Goal: Task Accomplishment & Management: Complete application form

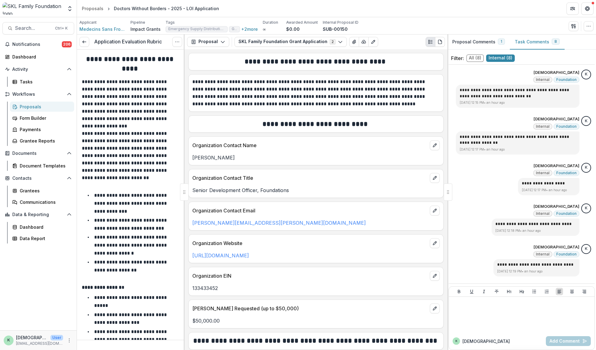
scroll to position [136, 0]
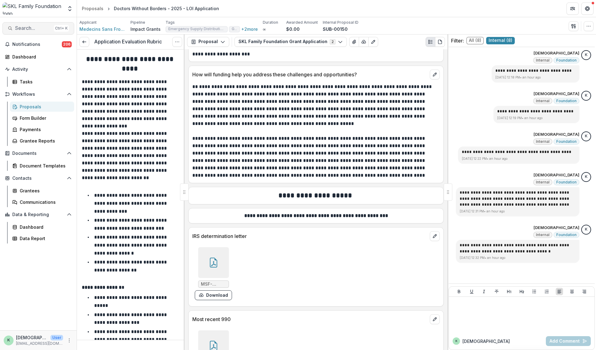
click at [26, 26] on span "Search..." at bounding box center [33, 28] width 36 height 6
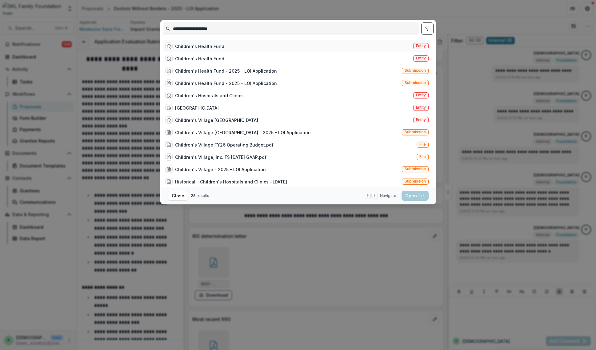
type input "**********"
click at [222, 48] on div "Children's Health Fund Entity" at bounding box center [297, 46] width 268 height 12
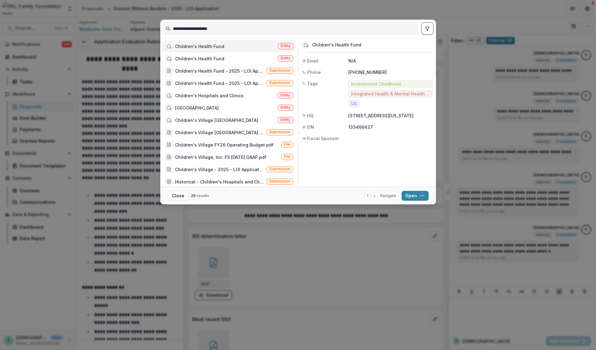
click at [246, 74] on div "Children's Health Fund - 2025 - LOI Application" at bounding box center [214, 70] width 99 height 7
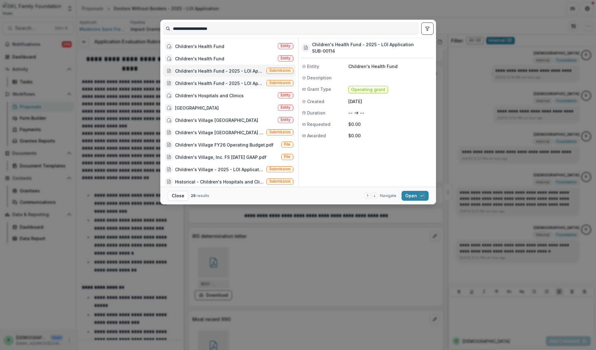
click at [245, 82] on div "Children's Health Fund - 2025 - LOI Application" at bounding box center [219, 83] width 89 height 6
click at [214, 45] on div "Children's Health Fund" at bounding box center [199, 46] width 49 height 6
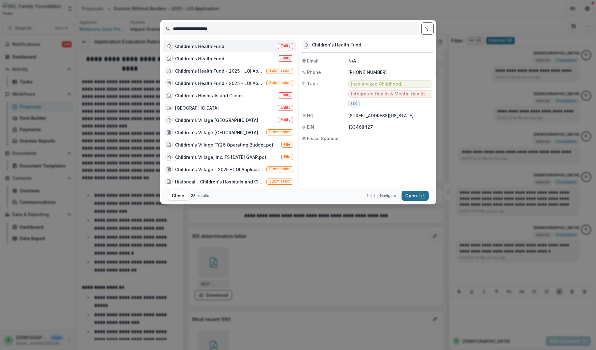
click at [414, 196] on button "Open with enter key" at bounding box center [415, 196] width 27 height 10
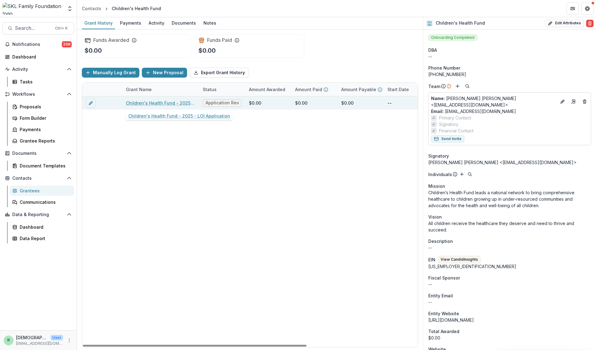
click at [176, 103] on link "Children's Health Fund - 2025 - LOI Application" at bounding box center [161, 103] width 70 height 6
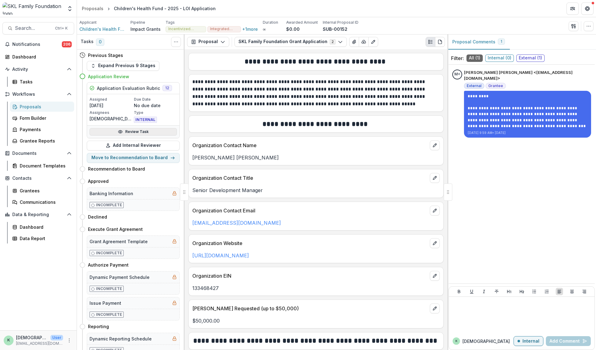
click at [133, 132] on link "Review Task" at bounding box center [133, 131] width 87 height 7
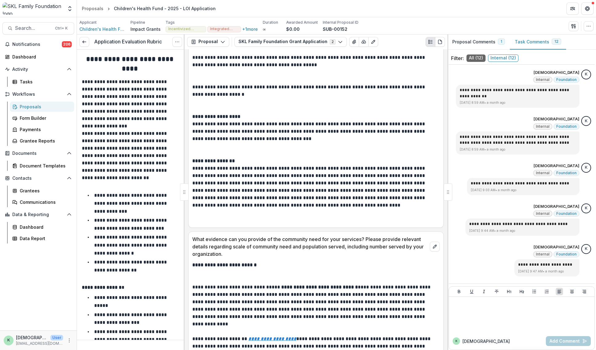
scroll to position [985, 0]
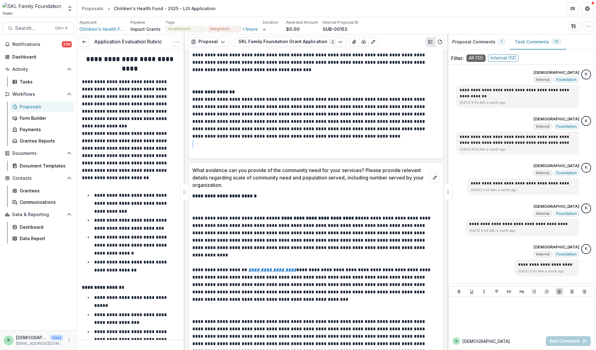
drag, startPoint x: 282, startPoint y: 138, endPoint x: 290, endPoint y: 144, distance: 10.3
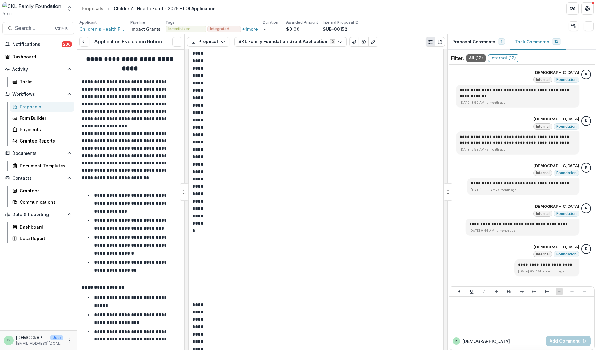
scroll to position [2457, 0]
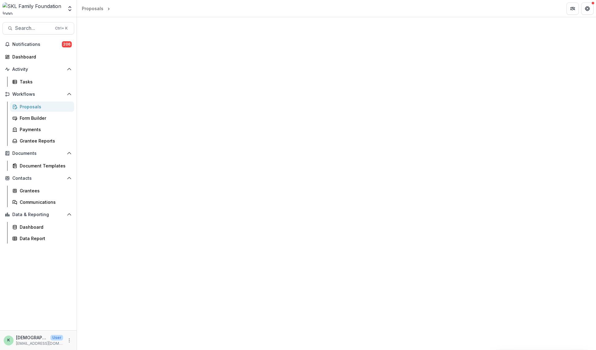
click at [52, 105] on div "Proposals" at bounding box center [45, 106] width 50 height 6
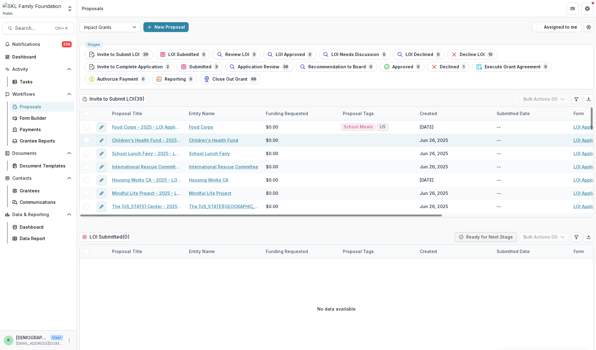
click at [146, 140] on link "Children's Health Fund - 2025 - LOI Application" at bounding box center [147, 140] width 70 height 6
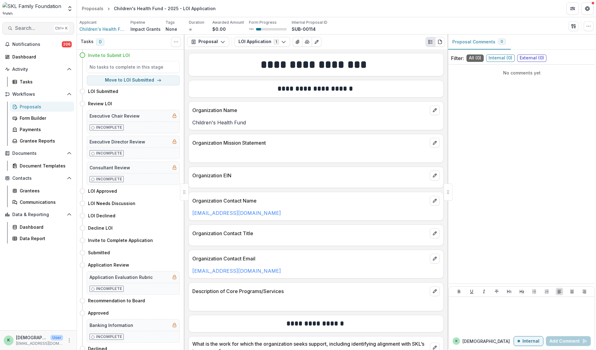
click at [27, 28] on span "Search..." at bounding box center [33, 28] width 36 height 6
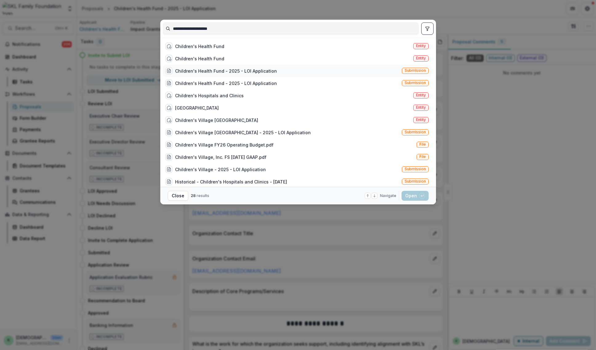
type input "**********"
click at [224, 71] on div "Children's Health Fund - 2025 - LOI Application" at bounding box center [226, 71] width 102 height 6
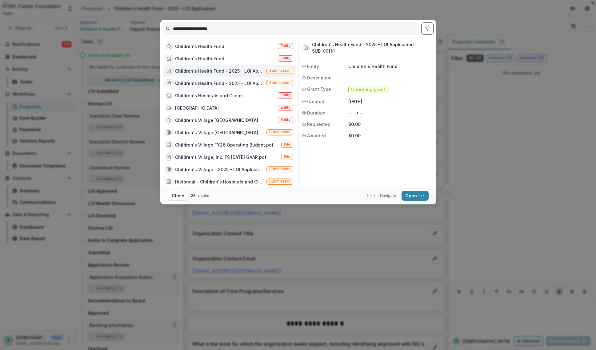
click at [222, 82] on div "Children's Health Fund - 2025 - LOI Application" at bounding box center [219, 83] width 89 height 6
click at [417, 190] on footer "Close 28 results Navigate up and down with arrow keys Open with enter key" at bounding box center [298, 196] width 276 height 18
click at [416, 195] on button "Open with enter key" at bounding box center [415, 196] width 27 height 10
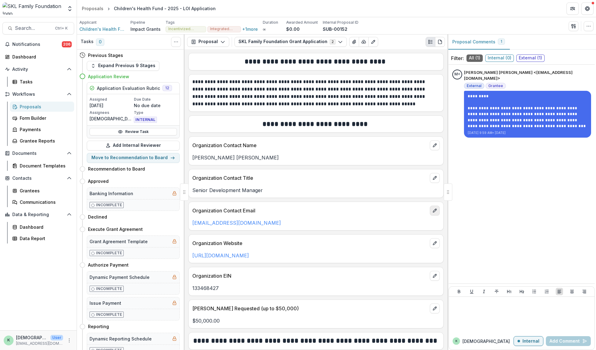
click at [432, 208] on icon "edit" at bounding box center [434, 210] width 5 height 5
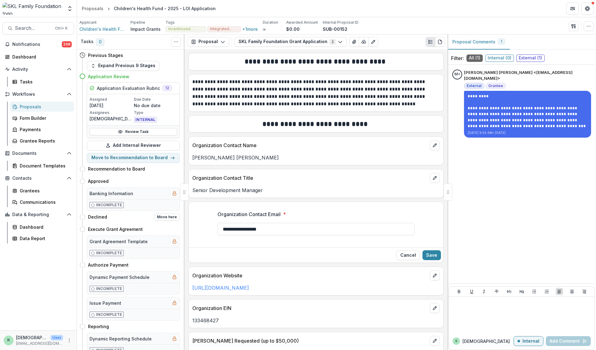
drag, startPoint x: 316, startPoint y: 230, endPoint x: 144, endPoint y: 214, distance: 172.4
click at [144, 214] on div "Tasks 0 Show Cancelled Tasks Previous Stages Expand Previous 9 Stages Applicati…" at bounding box center [336, 191] width 519 height 315
drag, startPoint x: 279, startPoint y: 233, endPoint x: 282, endPoint y: 227, distance: 6.5
click at [279, 233] on input "**********" at bounding box center [316, 229] width 197 height 12
click at [432, 144] on icon "edit" at bounding box center [434, 145] width 5 height 5
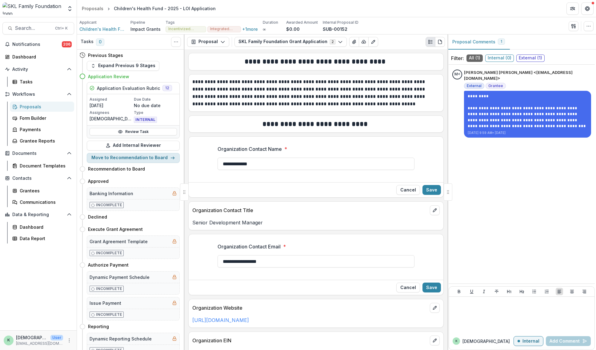
drag, startPoint x: 272, startPoint y: 167, endPoint x: 99, endPoint y: 156, distance: 173.3
click at [99, 156] on div "Tasks 0 Show Cancelled Tasks Previous Stages Expand Previous 9 Stages Applicati…" at bounding box center [336, 191] width 519 height 315
type input "**********"
click at [434, 186] on button "Save" at bounding box center [431, 190] width 18 height 10
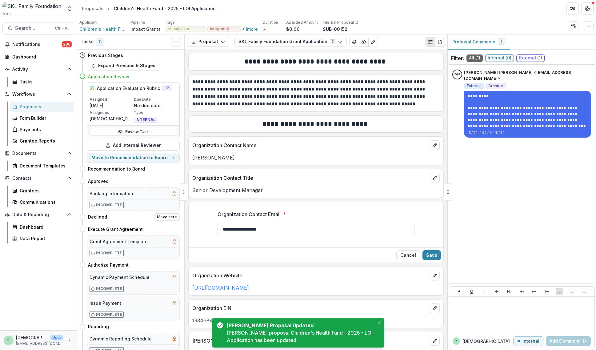
drag, startPoint x: 282, startPoint y: 228, endPoint x: 110, endPoint y: 218, distance: 172.3
click at [110, 218] on div "Tasks 0 Show Cancelled Tasks Previous Stages Expand Previous 9 Stages Applicati…" at bounding box center [336, 191] width 519 height 315
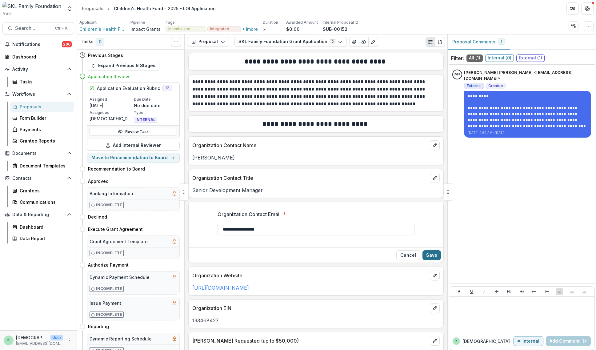
type input "**********"
click at [431, 257] on button "Save" at bounding box center [431, 255] width 18 height 10
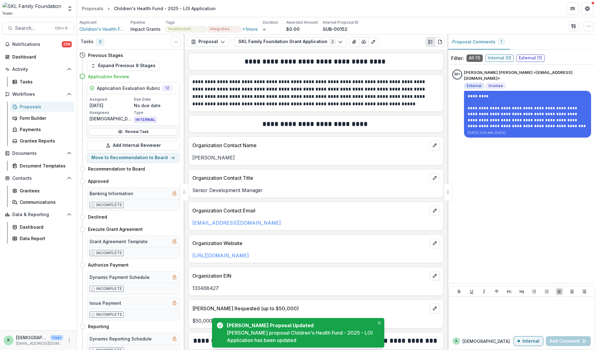
scroll to position [31, 0]
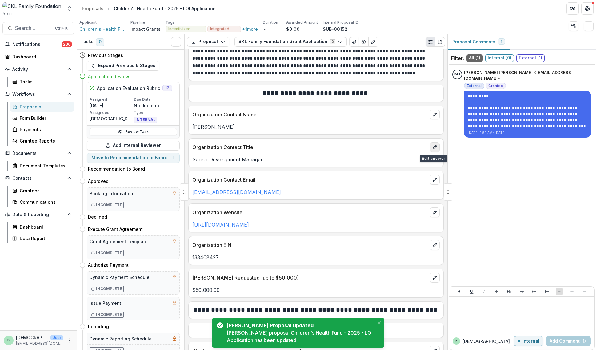
click at [433, 145] on icon "edit" at bounding box center [434, 147] width 5 height 5
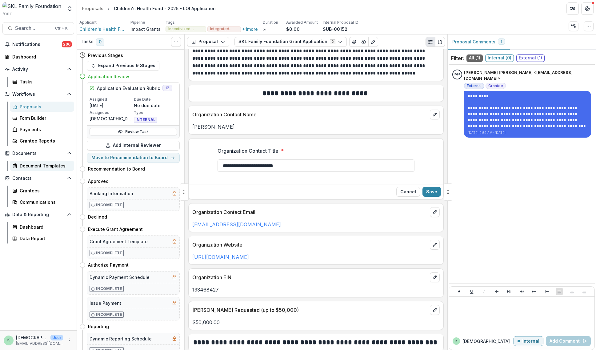
drag, startPoint x: 301, startPoint y: 164, endPoint x: 54, endPoint y: 164, distance: 247.1
click at [56, 168] on main "Search... Ctrl + K Notifications 206 Dashboard Activity Tasks Workflows Proposa…" at bounding box center [298, 183] width 596 height 333
type input "**********"
click at [423, 192] on button "Save" at bounding box center [431, 192] width 18 height 10
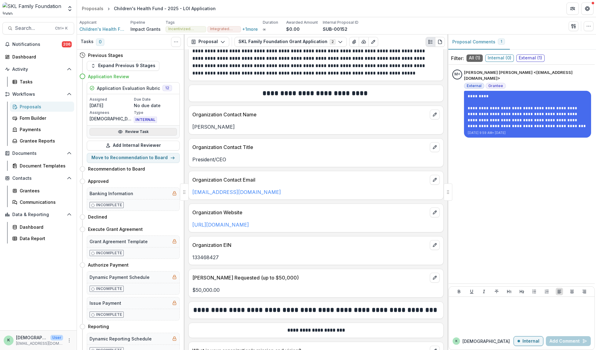
click at [140, 133] on link "Review Task" at bounding box center [133, 131] width 87 height 7
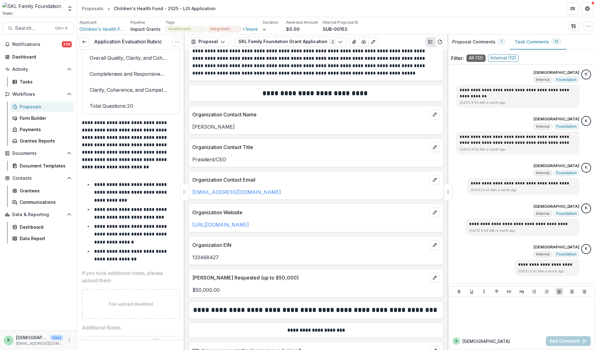
scroll to position [8175, 0]
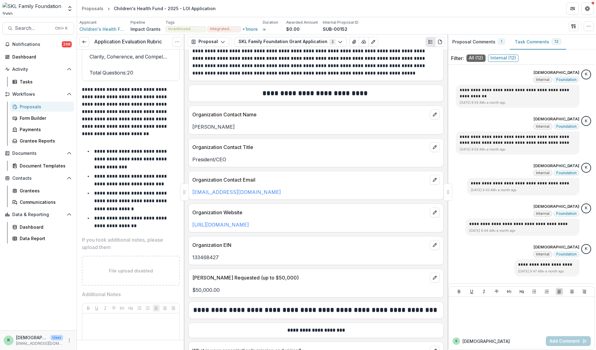
click at [132, 256] on div "File upload disabled" at bounding box center [131, 271] width 98 height 30
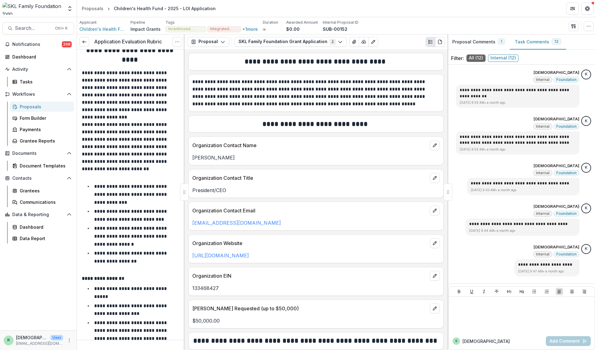
scroll to position [0, 0]
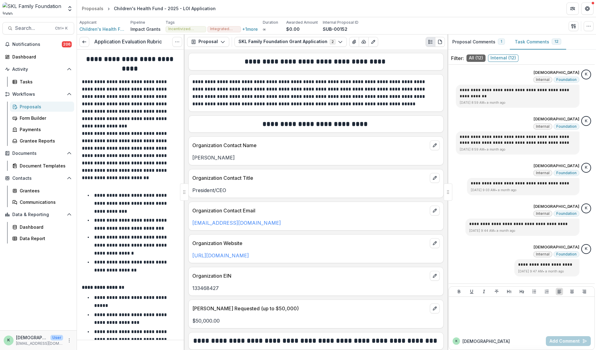
click at [19, 108] on link "Proposals" at bounding box center [42, 107] width 64 height 10
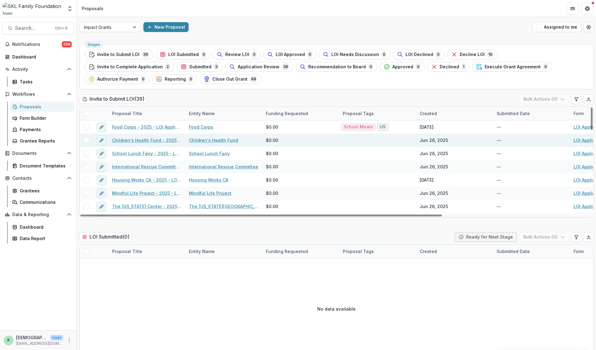
click at [158, 140] on link "Children's Health Fund - 2025 - LOI Application" at bounding box center [147, 140] width 70 height 6
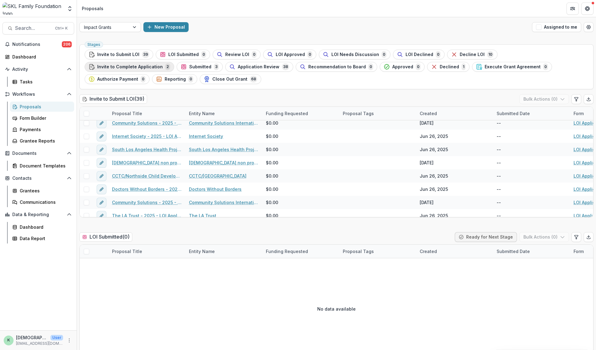
click at [170, 63] on div "Invite to Complete Application 2" at bounding box center [130, 66] width 82 height 7
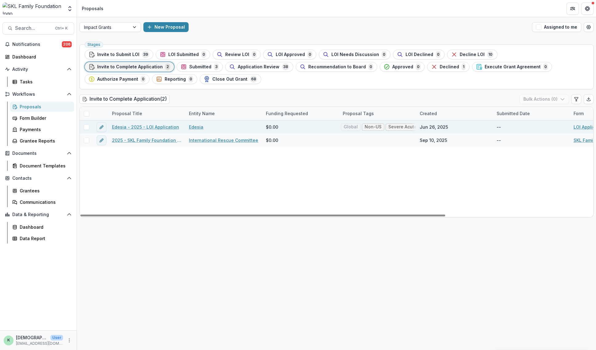
click at [154, 127] on link "Edesia - 2025 - LOI Application" at bounding box center [145, 127] width 67 height 6
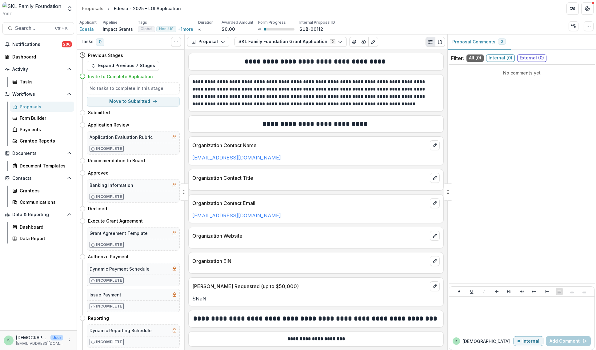
click at [26, 107] on div "Proposals" at bounding box center [45, 106] width 50 height 6
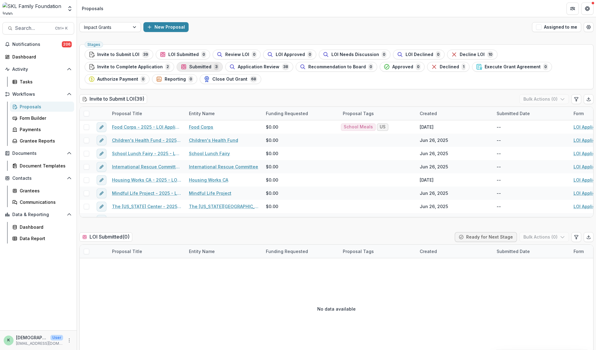
click at [177, 62] on button "Submitted 3" at bounding box center [200, 67] width 46 height 10
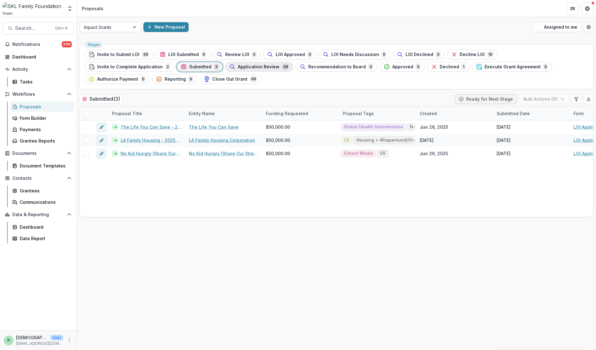
click at [238, 68] on span "Application Review" at bounding box center [259, 66] width 42 height 5
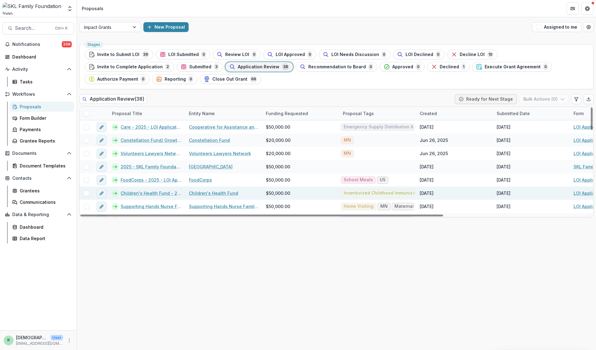
click at [154, 193] on link "Children's Health Fund - 2025 - LOI Application" at bounding box center [151, 193] width 61 height 6
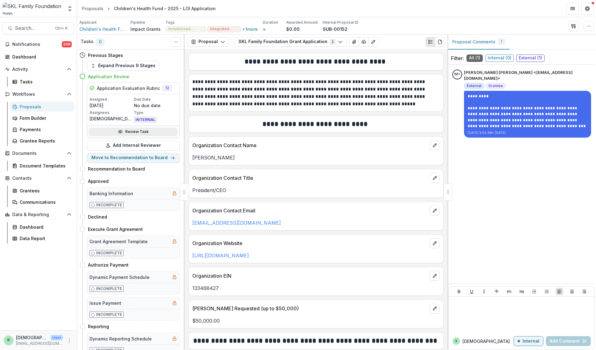
click at [129, 133] on link "Review Task" at bounding box center [133, 131] width 87 height 7
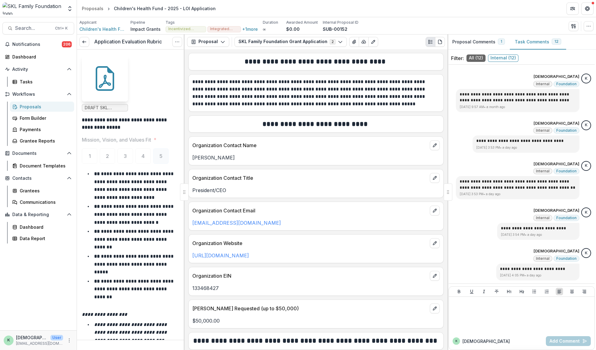
scroll to position [400, 0]
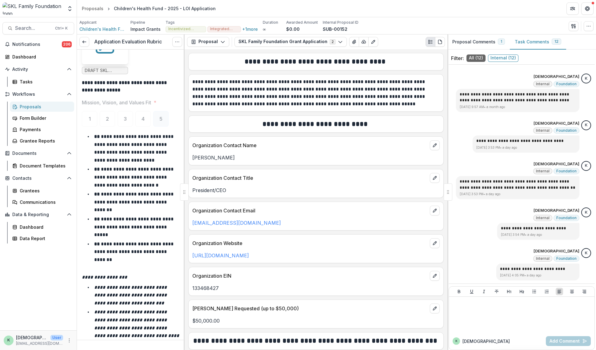
click at [167, 99] on label "Mission, Vision, and Values Fit *" at bounding box center [129, 102] width 94 height 7
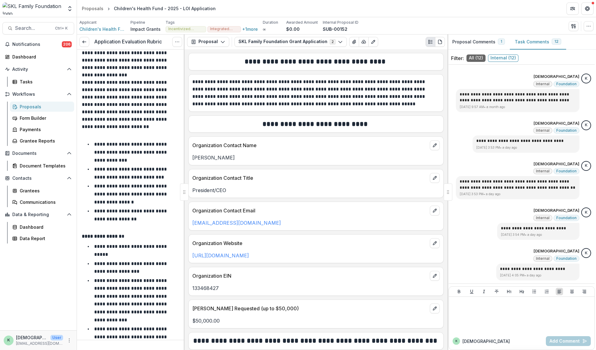
scroll to position [0, 0]
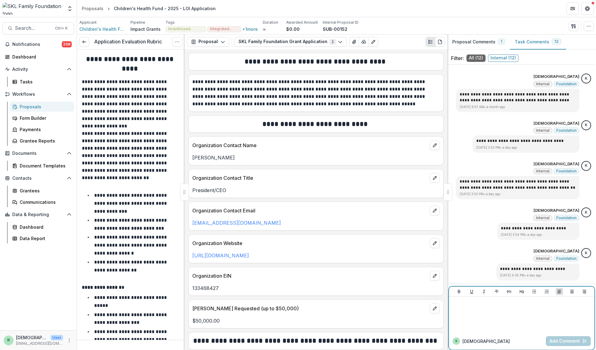
click at [504, 314] on div at bounding box center [521, 314] width 141 height 31
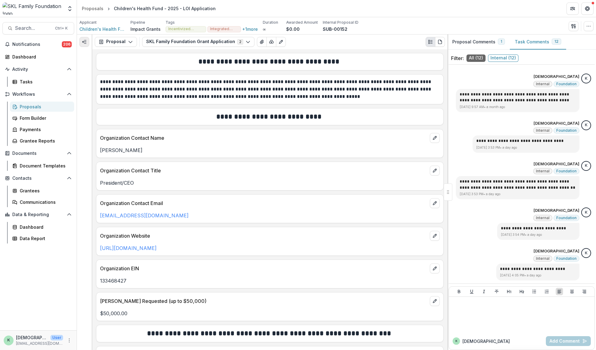
click at [86, 40] on icon "Expand left" at bounding box center [84, 41] width 5 height 5
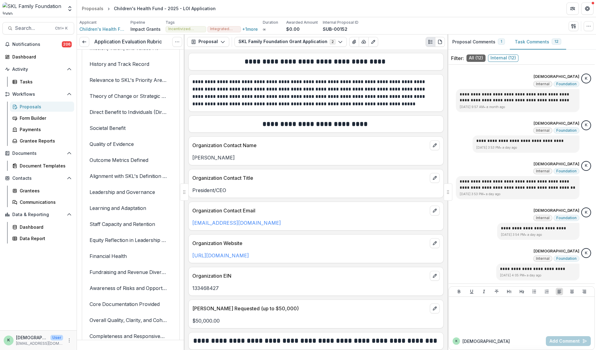
scroll to position [8167, 0]
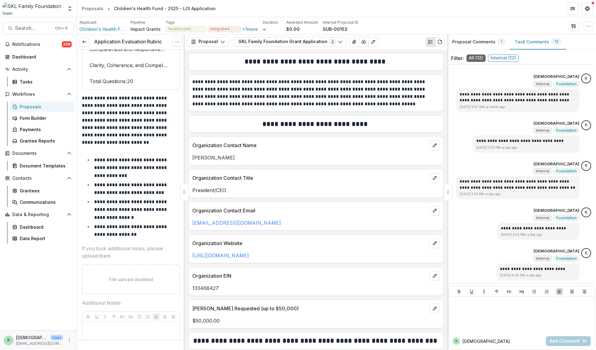
click at [85, 42] on icon at bounding box center [84, 41] width 5 height 5
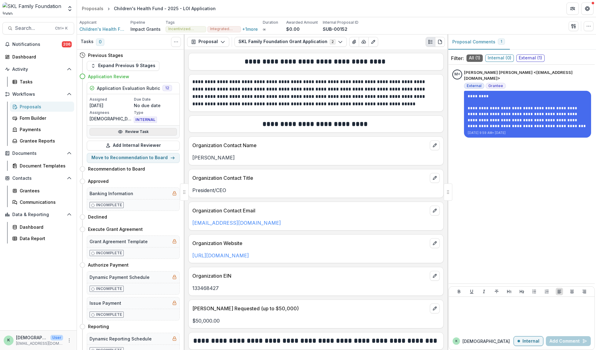
click at [137, 134] on link "Review Task" at bounding box center [133, 131] width 87 height 7
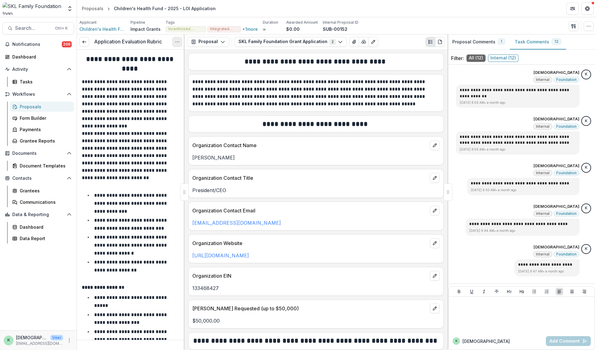
click at [178, 45] on button "Options" at bounding box center [177, 42] width 10 height 10
click at [151, 69] on button "Reopen Task" at bounding box center [148, 69] width 66 height 10
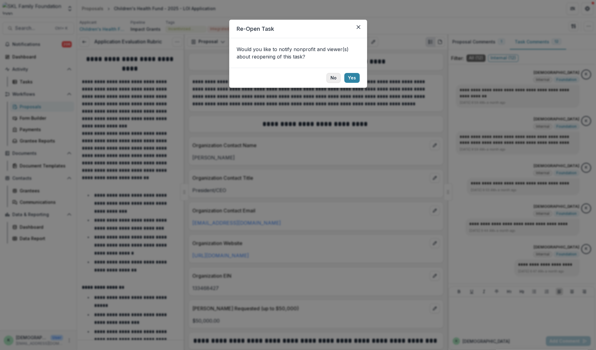
click at [336, 78] on button "No" at bounding box center [333, 78] width 14 height 10
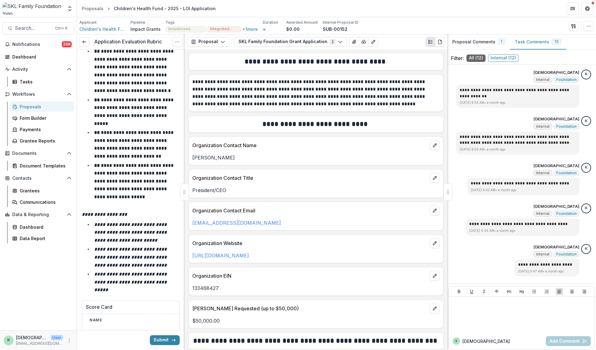
scroll to position [8185, 0]
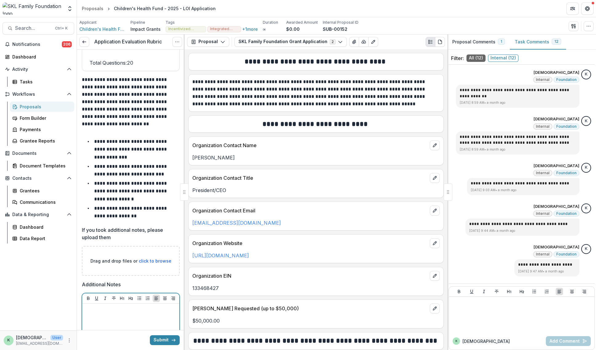
click at [106, 306] on div at bounding box center [131, 352] width 92 height 92
click at [151, 258] on span "click to browse" at bounding box center [155, 260] width 33 height 5
click at [165, 306] on div at bounding box center [131, 352] width 92 height 92
click at [153, 258] on span "click to browse" at bounding box center [155, 260] width 33 height 5
type input "**********"
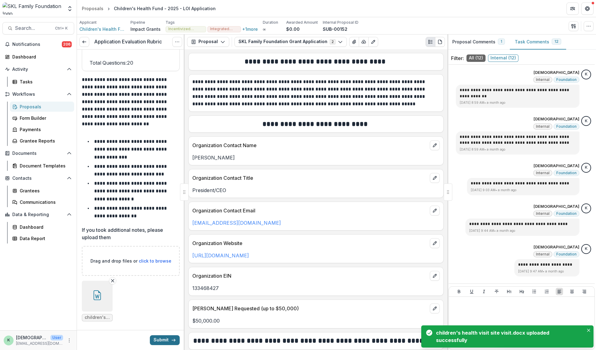
click at [165, 340] on button "Submit" at bounding box center [165, 340] width 30 height 10
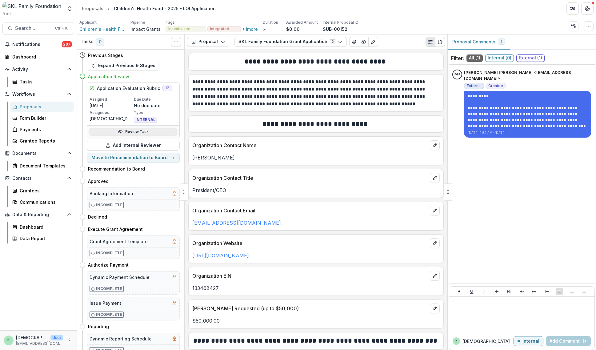
click at [130, 134] on link "Review Task" at bounding box center [133, 131] width 87 height 7
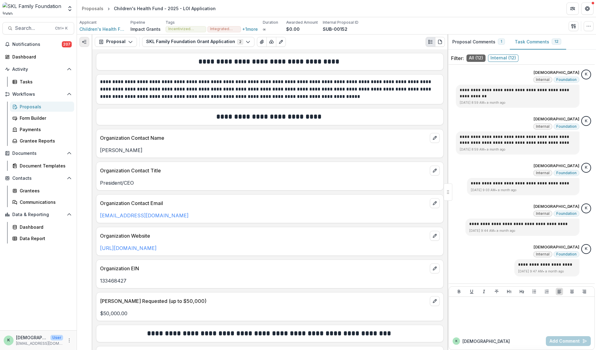
click at [85, 43] on line "Expand left" at bounding box center [85, 43] width 2 height 0
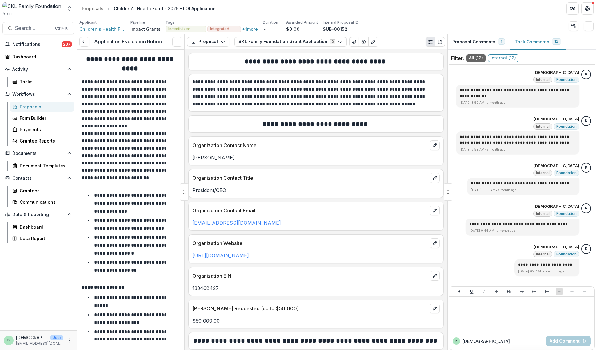
click at [27, 106] on div "Proposals" at bounding box center [45, 106] width 50 height 6
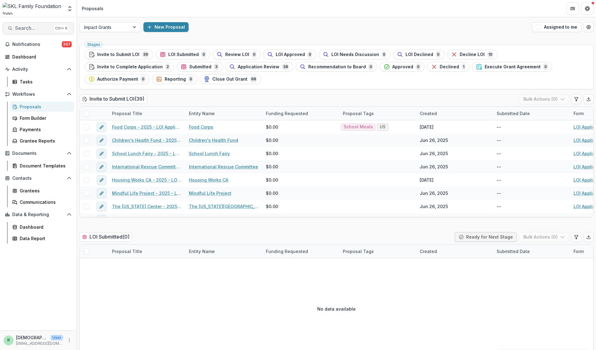
click at [28, 28] on span "Search..." at bounding box center [33, 28] width 36 height 6
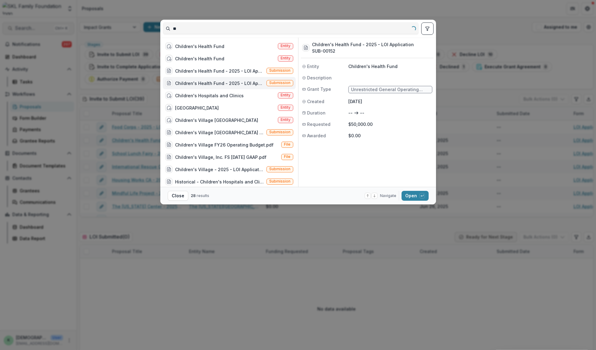
type input "*"
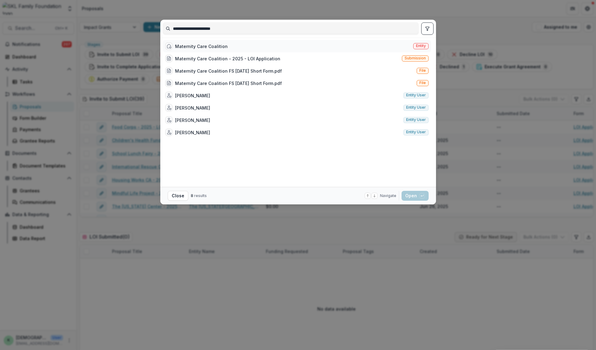
type input "**********"
click at [184, 48] on div "Maternity Care Coalition" at bounding box center [201, 46] width 53 height 6
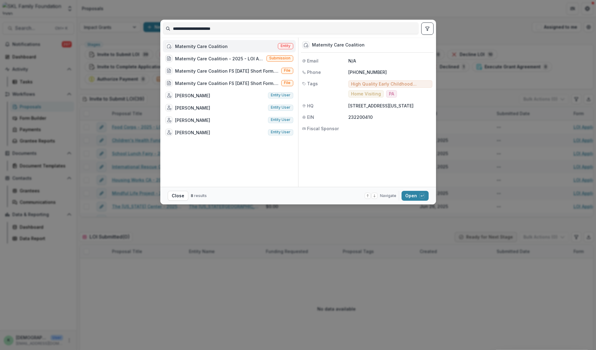
click at [419, 202] on footer "Close 8 results Navigate up and down with arrow keys Open with enter key" at bounding box center [298, 196] width 276 height 18
click at [417, 194] on button "Open with enter key" at bounding box center [415, 196] width 27 height 10
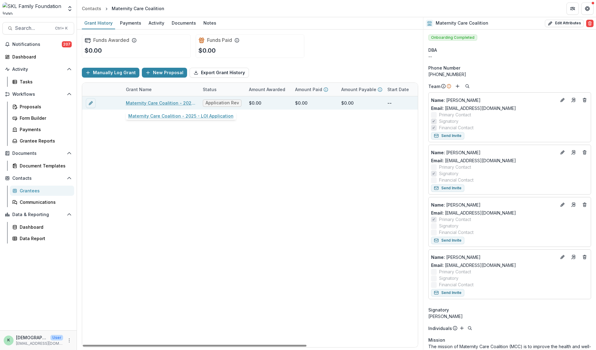
click at [159, 102] on link "Maternity Care Coalition - 2025 - LOI Application" at bounding box center [161, 103] width 70 height 6
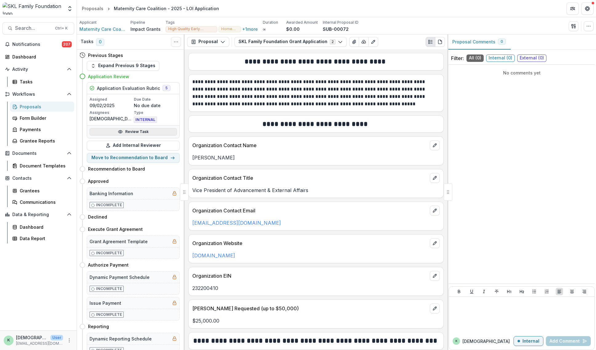
click at [126, 132] on link "Review Task" at bounding box center [133, 131] width 87 height 7
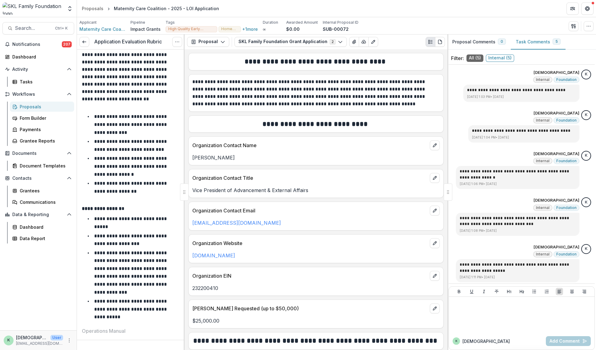
scroll to position [123, 0]
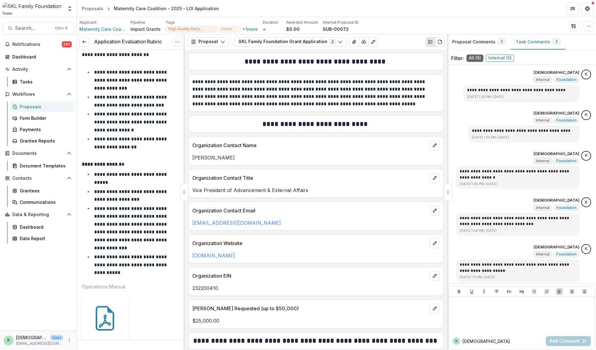
click at [184, 62] on div at bounding box center [184, 191] width 1 height 315
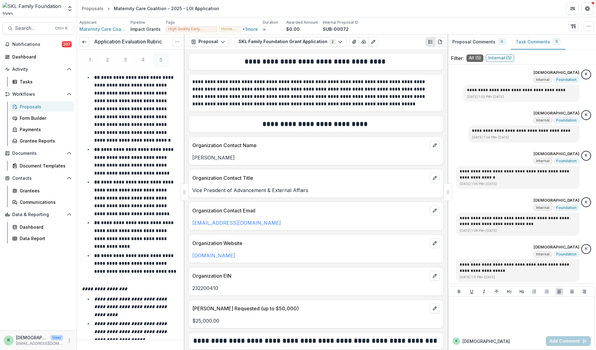
scroll to position [0, 0]
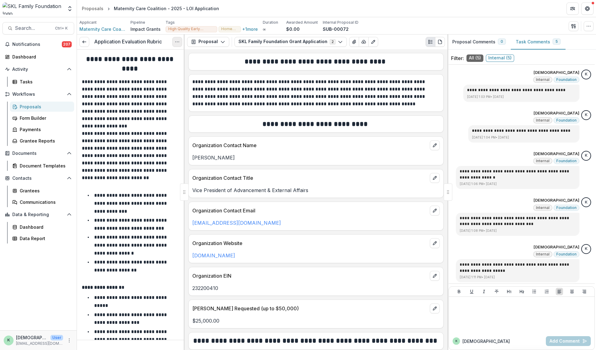
click at [175, 41] on icon "Options" at bounding box center [177, 41] width 5 height 5
click at [152, 71] on button "Reopen Task" at bounding box center [148, 69] width 66 height 10
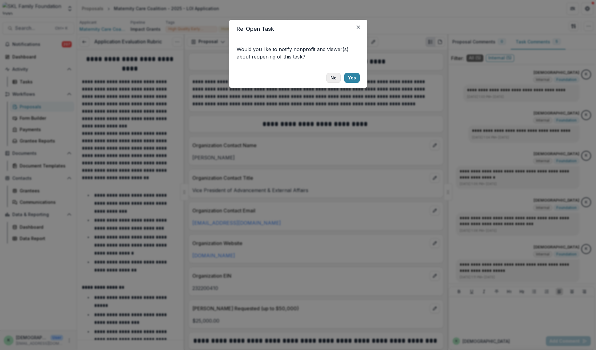
click at [335, 79] on button "No" at bounding box center [333, 78] width 14 height 10
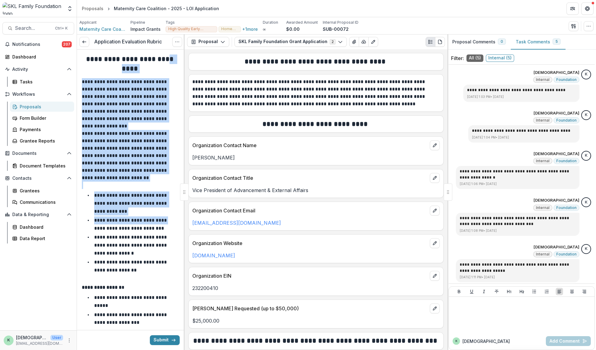
drag, startPoint x: 182, startPoint y: 57, endPoint x: 153, endPoint y: 222, distance: 167.2
click at [184, 54] on div at bounding box center [184, 191] width 1 height 315
click at [174, 61] on h2 "**********" at bounding box center [130, 63] width 96 height 19
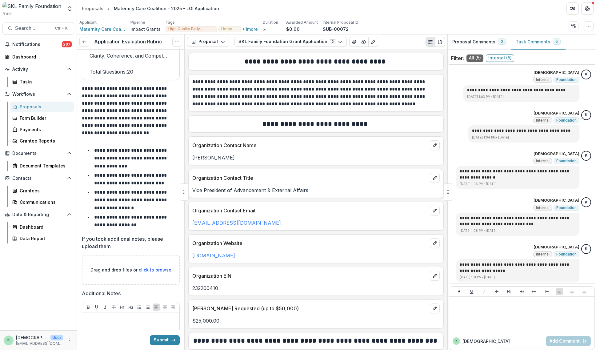
scroll to position [8116, 0]
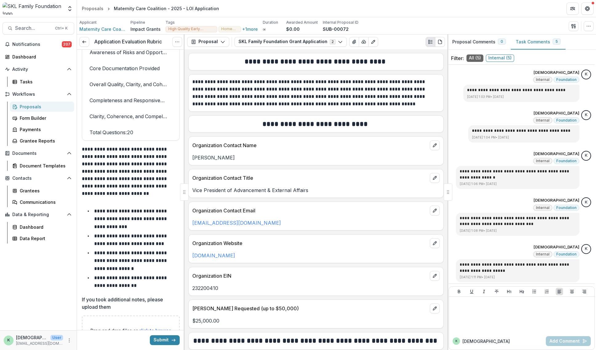
click at [149, 328] on span "click to browse" at bounding box center [155, 330] width 33 height 5
type input "**********"
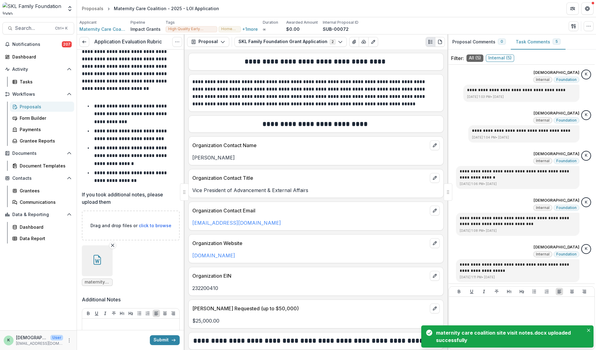
scroll to position [8236, 0]
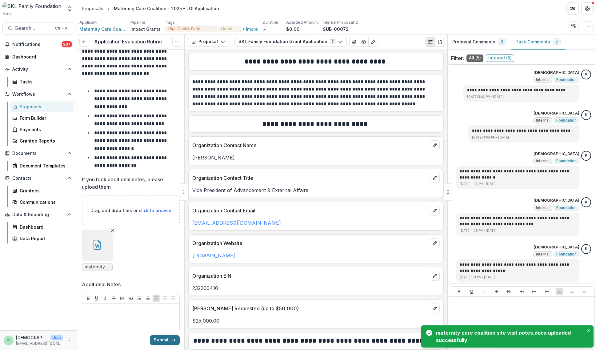
click at [163, 343] on button "Submit" at bounding box center [165, 340] width 30 height 10
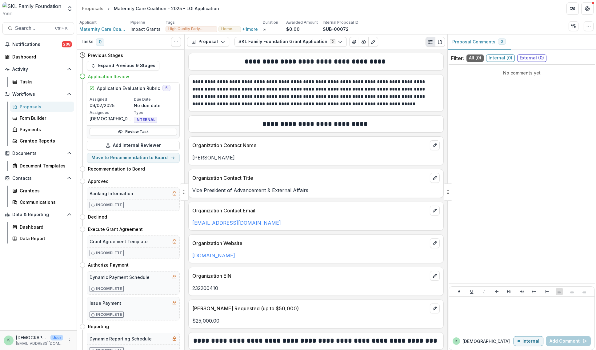
click at [141, 127] on div "Review Task" at bounding box center [133, 131] width 92 height 13
click at [139, 131] on link "Review Task" at bounding box center [133, 131] width 87 height 7
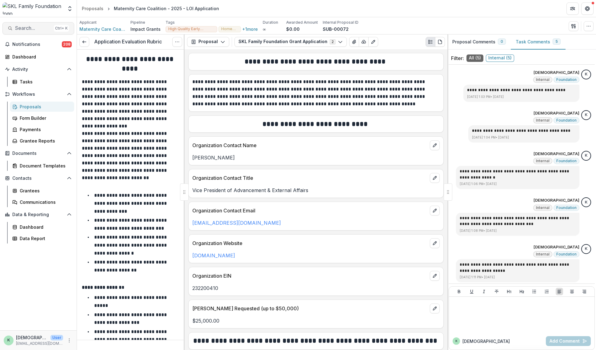
click at [42, 30] on span "Search..." at bounding box center [33, 28] width 36 height 6
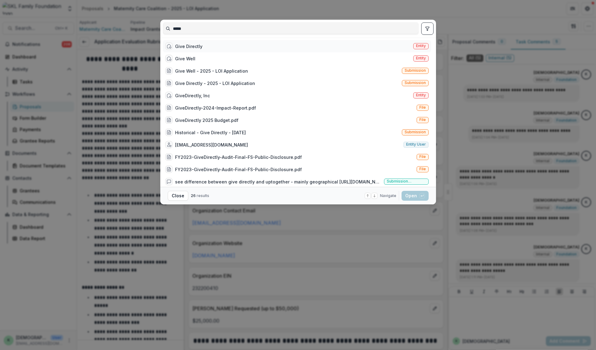
type input "****"
click at [205, 46] on div "Give Directly Entity" at bounding box center [297, 46] width 268 height 12
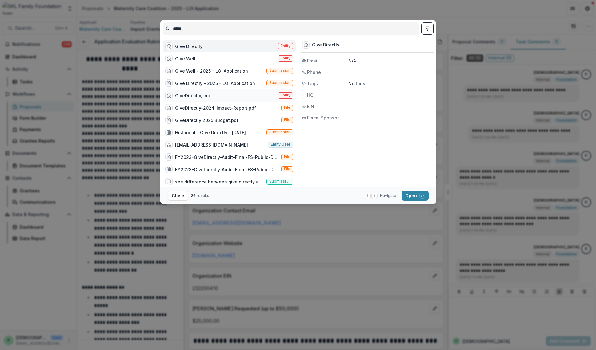
click at [210, 97] on div "GiveDirectly, Inc Entity" at bounding box center [229, 95] width 133 height 12
click at [409, 197] on button "Open with enter key" at bounding box center [415, 196] width 27 height 10
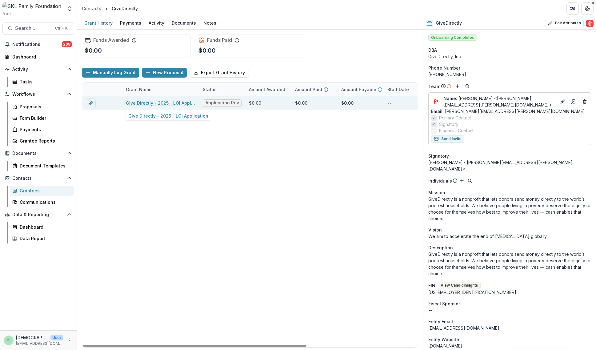
click at [177, 100] on link "Give Directly - 2025 - LOI Application" at bounding box center [161, 103] width 70 height 6
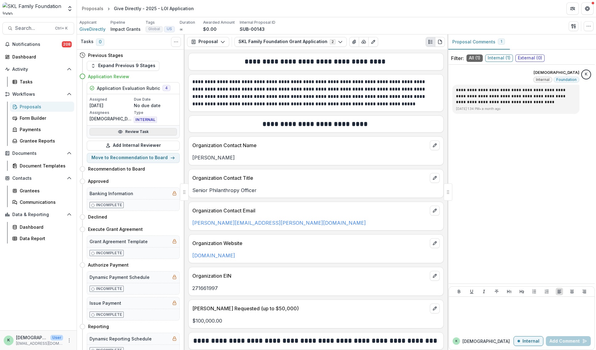
click at [139, 130] on link "Review Task" at bounding box center [133, 131] width 87 height 7
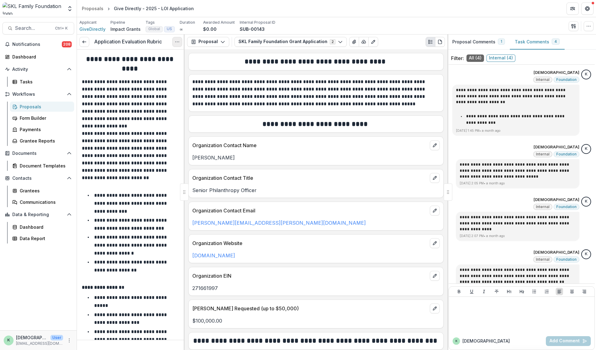
click at [180, 40] on button "Options" at bounding box center [177, 42] width 10 height 10
click at [152, 68] on button "Reopen Task" at bounding box center [148, 69] width 66 height 10
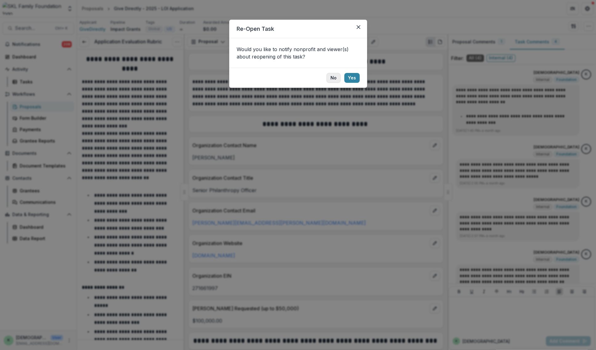
click at [330, 78] on button "No" at bounding box center [333, 78] width 14 height 10
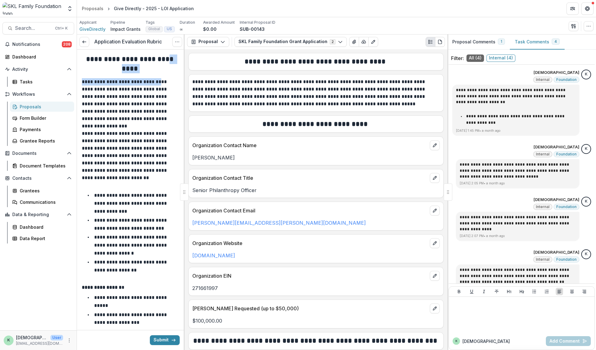
drag, startPoint x: 182, startPoint y: 54, endPoint x: 183, endPoint y: 70, distance: 15.1
click at [183, 81] on div "**********" at bounding box center [131, 200] width 108 height 300
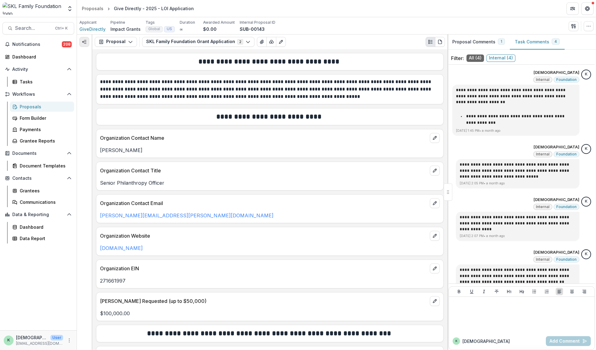
click at [83, 44] on icon "Expand left" at bounding box center [84, 41] width 5 height 5
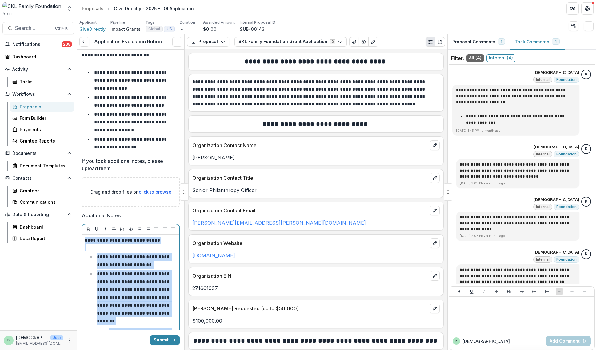
scroll to position [8222, 0]
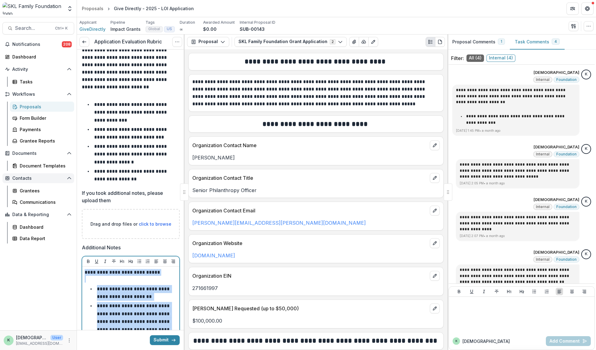
drag, startPoint x: 150, startPoint y: 303, endPoint x: 71, endPoint y: 178, distance: 147.8
click at [71, 178] on main "**********" at bounding box center [298, 183] width 596 height 333
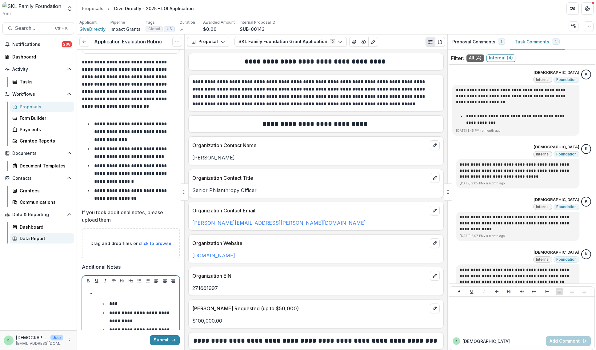
scroll to position [8268, 0]
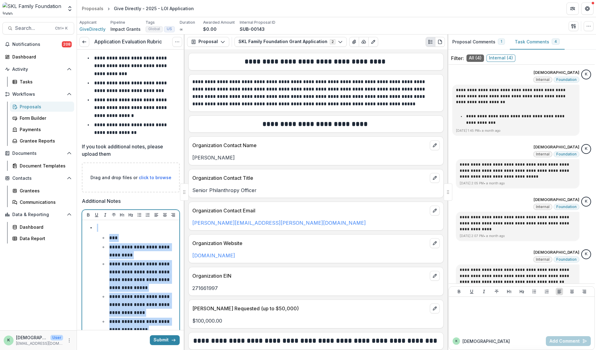
drag, startPoint x: 153, startPoint y: 300, endPoint x: 80, endPoint y: 138, distance: 177.4
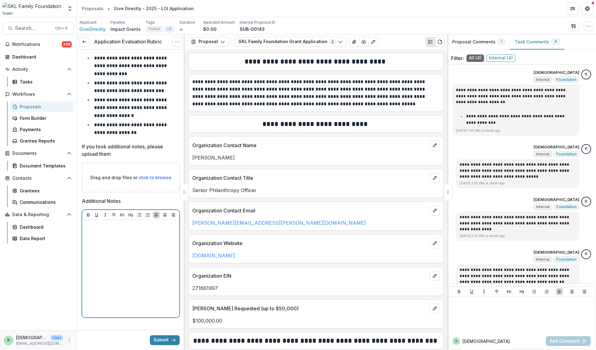
scroll to position [8185, 0]
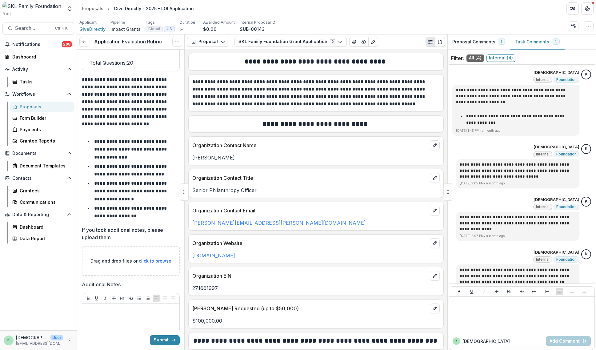
click at [144, 258] on span "click to browse" at bounding box center [155, 260] width 33 height 5
type input "**********"
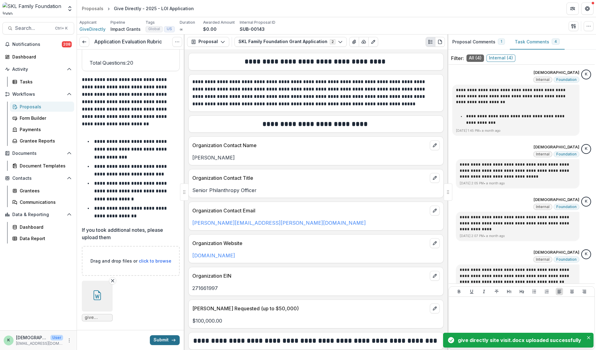
click at [169, 343] on button "Submit" at bounding box center [165, 340] width 30 height 10
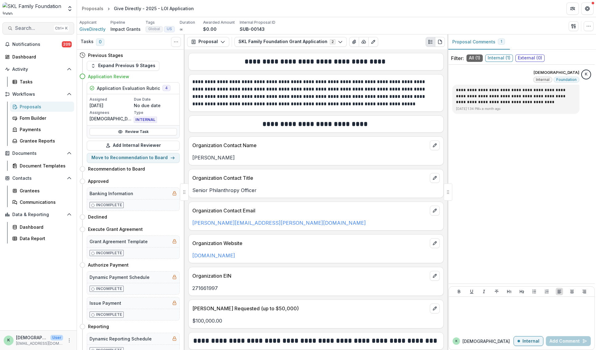
click at [37, 25] on span "Search..." at bounding box center [33, 28] width 36 height 6
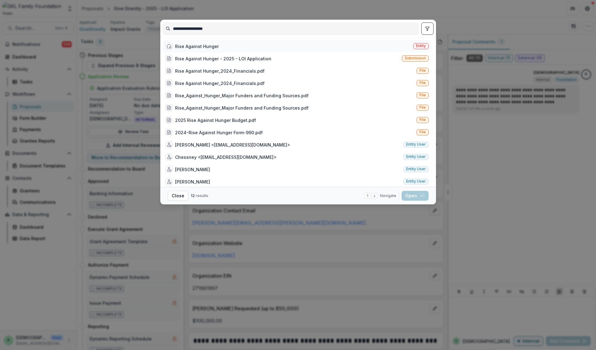
type input "**********"
click at [186, 50] on div "Rise Against Hunger Entity" at bounding box center [297, 46] width 268 height 12
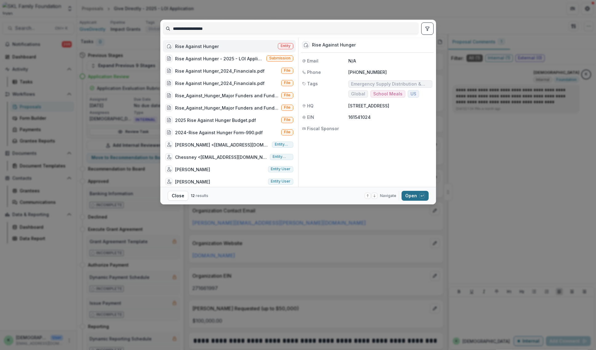
click at [420, 195] on icon "button" at bounding box center [422, 196] width 4 height 4
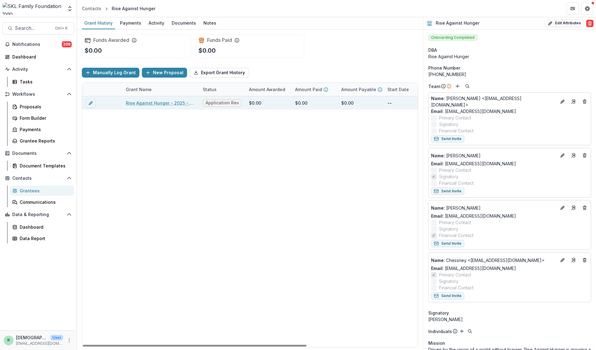
click at [154, 103] on link "Rise Against Hunger - 2025 - LOI Application" at bounding box center [161, 103] width 70 height 6
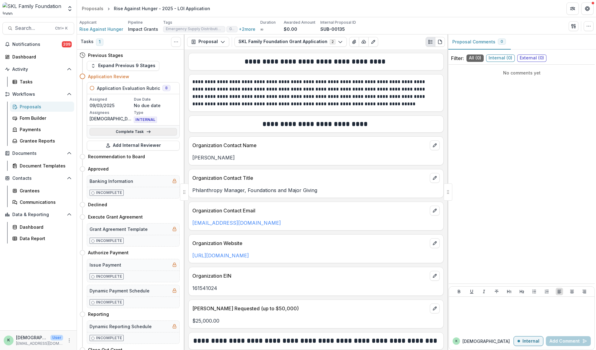
click at [138, 133] on link "Complete Task" at bounding box center [133, 131] width 87 height 7
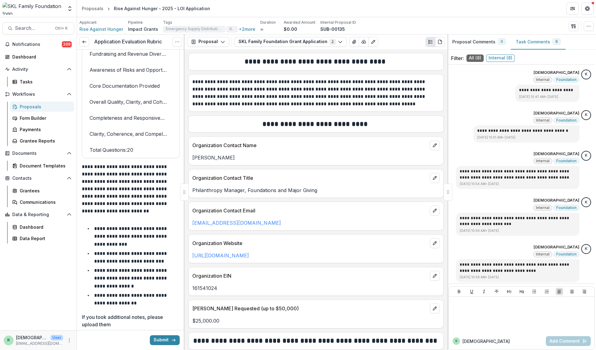
scroll to position [8185, 0]
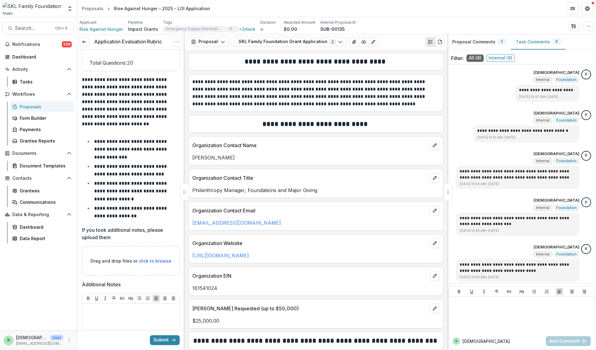
click at [144, 258] on span "click to browse" at bounding box center [155, 260] width 33 height 5
click at [141, 258] on p "Drag and drop files or click to browse" at bounding box center [130, 261] width 81 height 6
click at [133, 306] on div at bounding box center [131, 352] width 92 height 92
click at [148, 258] on p "Drag and drop files or click to browse" at bounding box center [130, 261] width 81 height 6
type input "**********"
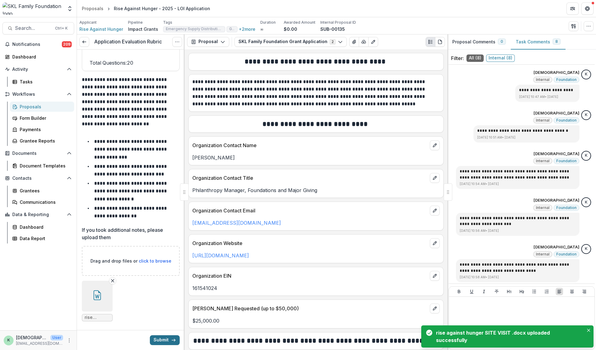
click at [167, 337] on button "Submit" at bounding box center [165, 340] width 30 height 10
